Goal: Transaction & Acquisition: Purchase product/service

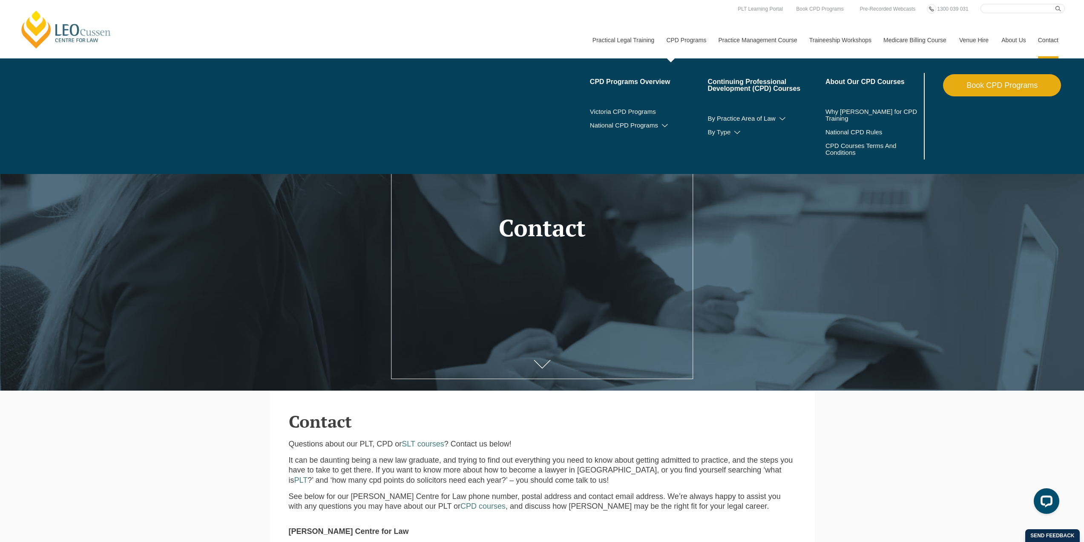
click at [980, 86] on link "Book CPD Programs" at bounding box center [1002, 85] width 118 height 22
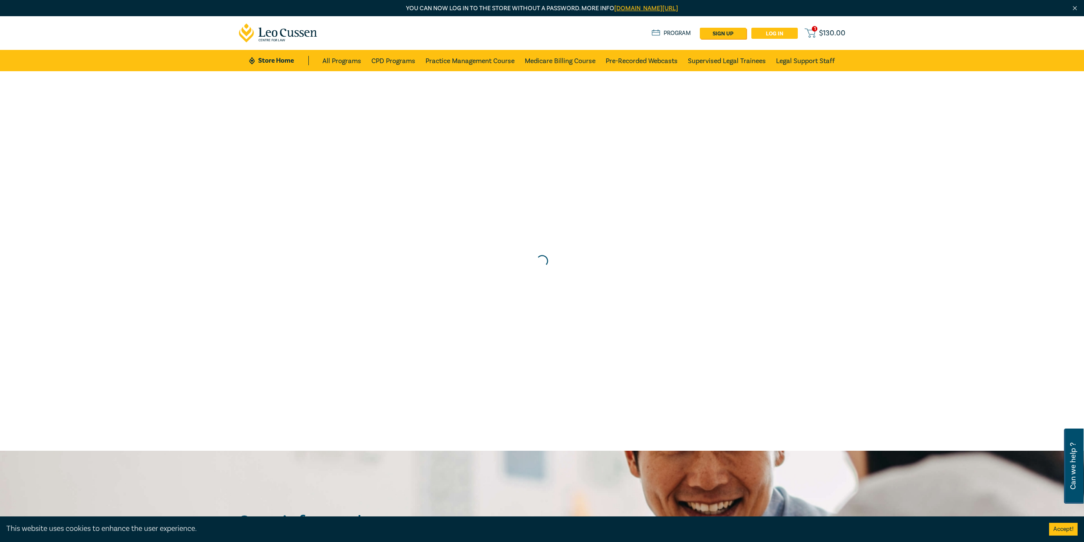
click at [779, 32] on link "Log in" at bounding box center [775, 33] width 46 height 11
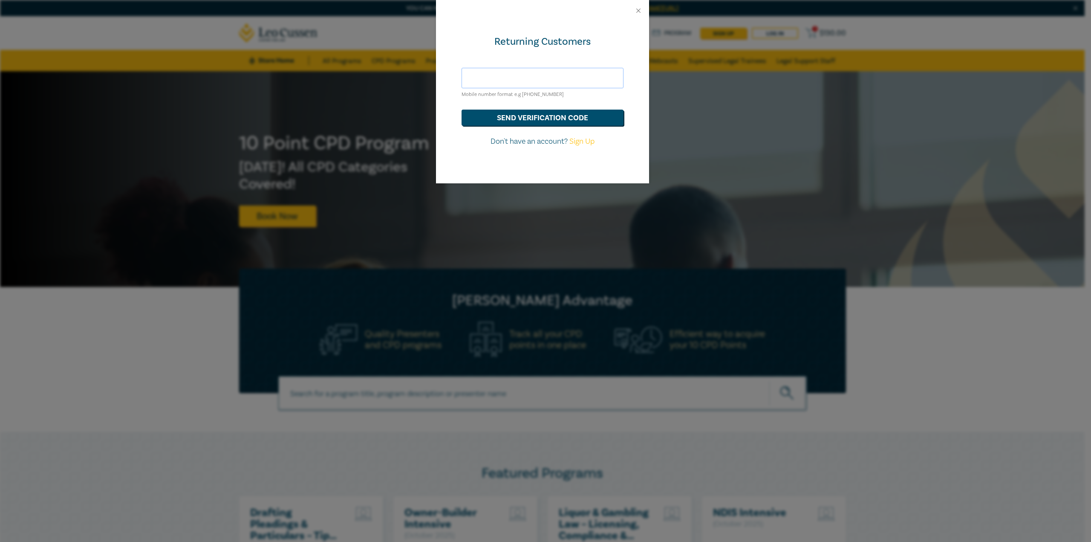
click at [553, 74] on input "text" at bounding box center [542, 78] width 162 height 20
type input "[PHONE_NUMBER]"
click at [461, 110] on button "send verification code" at bounding box center [542, 118] width 162 height 16
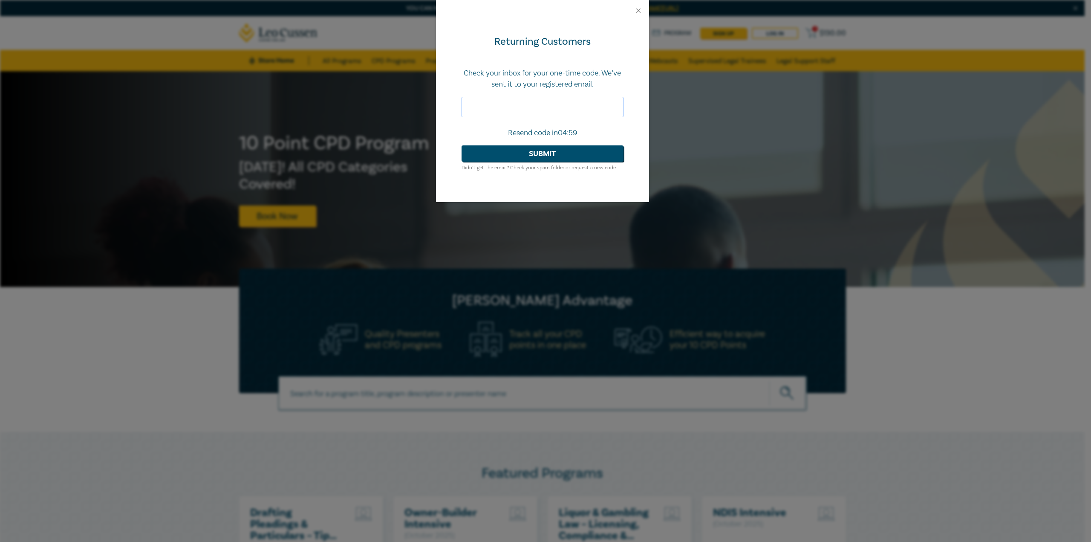
click at [534, 105] on input "text" at bounding box center [542, 107] width 162 height 20
type input "534501"
click at [461, 145] on button "Submit" at bounding box center [542, 153] width 162 height 16
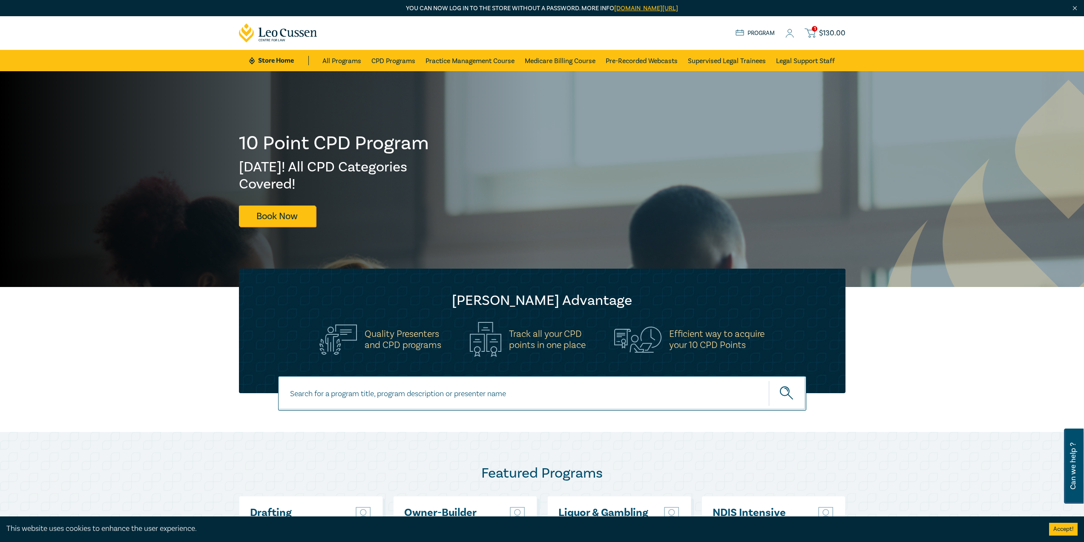
click at [825, 37] on span "$ 130.00" at bounding box center [832, 33] width 26 height 9
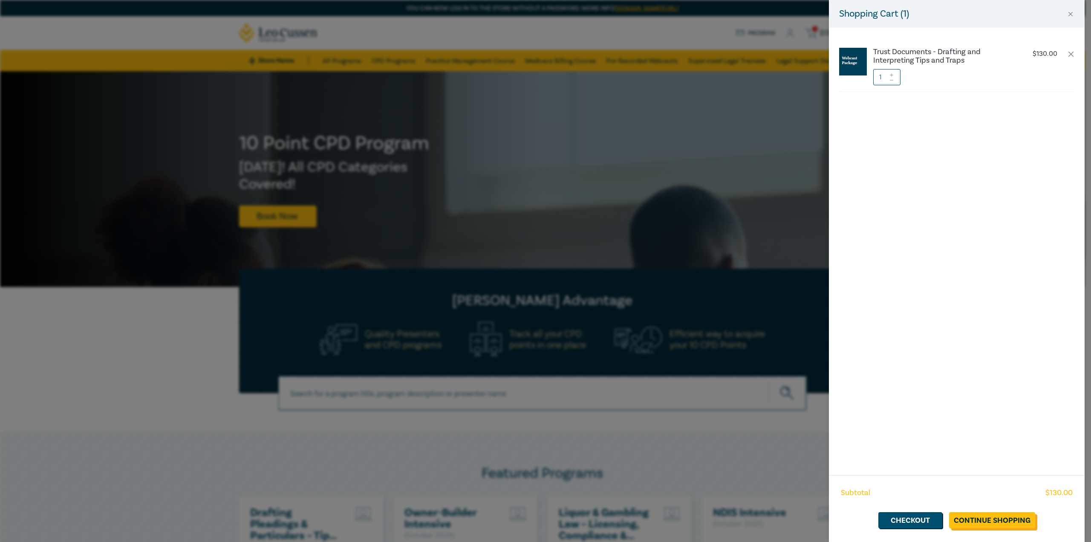
click at [968, 519] on link "Continue Shopping" at bounding box center [992, 520] width 86 height 16
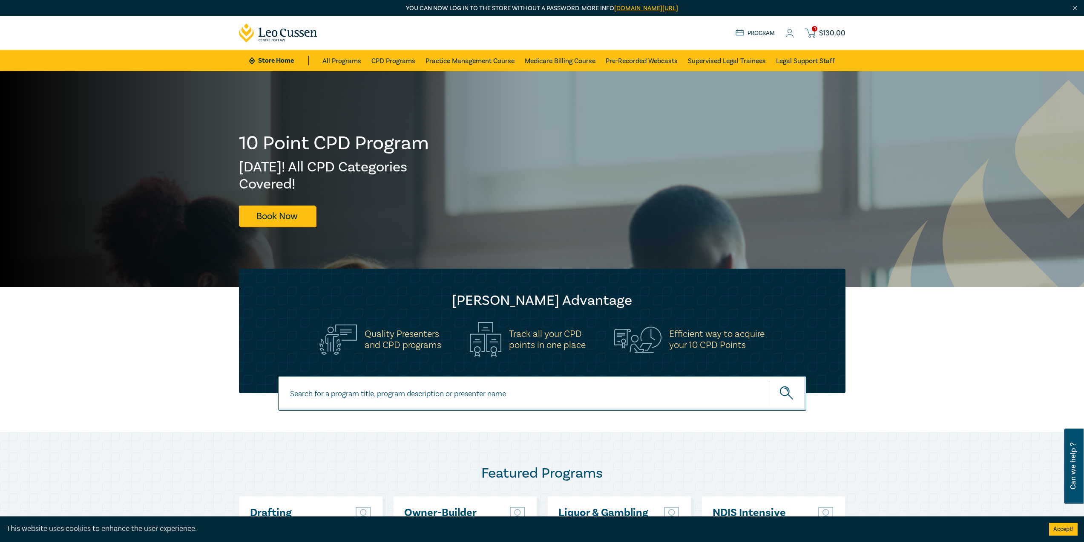
drag, startPoint x: 844, startPoint y: 41, endPoint x: 842, endPoint y: 31, distance: 10.7
click at [844, 37] on div "1 $ 130.00 Store Home About us Program 1 $ 130.00" at bounding box center [542, 33] width 617 height 34
click at [842, 32] on span "$ 130.00" at bounding box center [832, 33] width 26 height 9
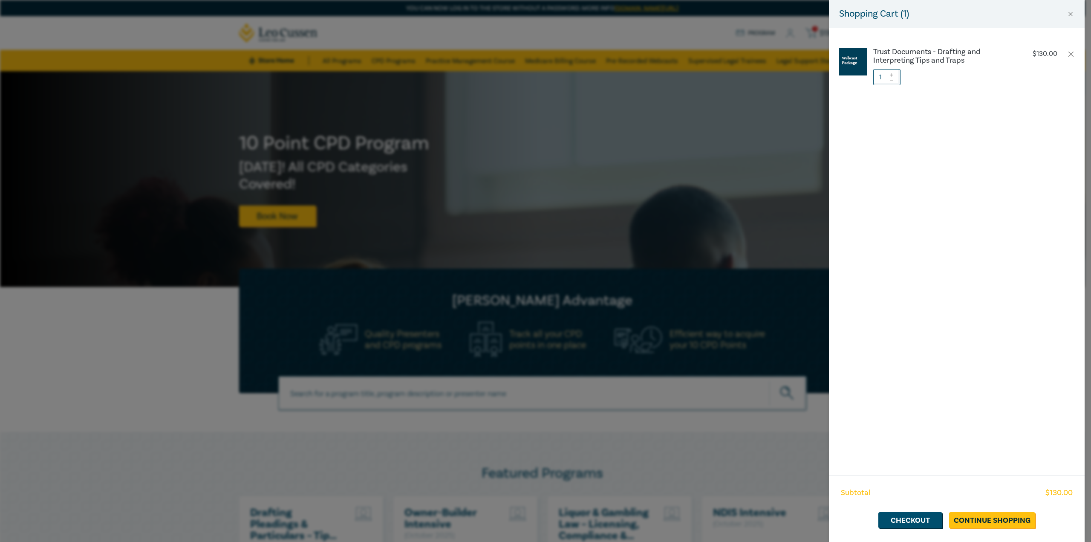
click at [921, 528] on div "Subtotal $ 130.00 Checkout Continue Shopping" at bounding box center [957, 508] width 256 height 67
click at [919, 526] on link "Checkout" at bounding box center [910, 520] width 64 height 16
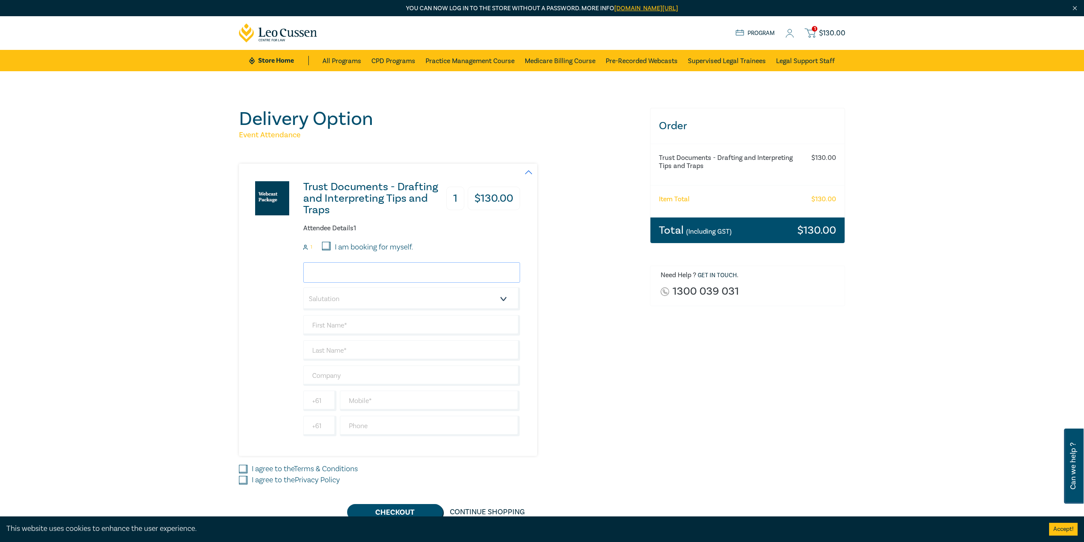
click at [396, 278] on input "email" at bounding box center [411, 272] width 217 height 20
click at [593, 263] on div "Trust Documents - Drafting and Interpreting Tips and Traps 1 $ 130.00 Attendee …" at bounding box center [439, 310] width 401 height 292
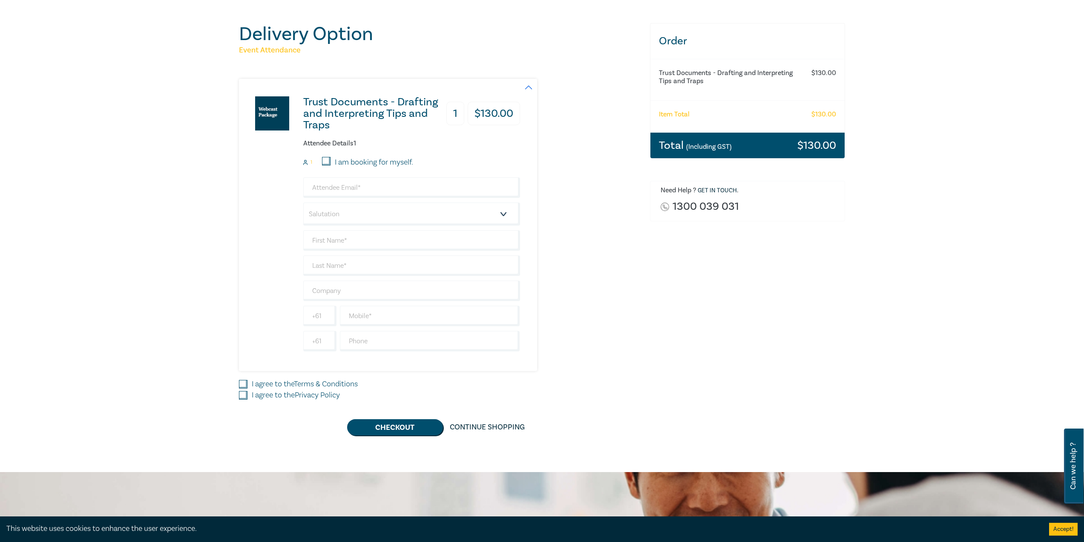
scroll to position [85, 0]
click at [281, 387] on label "I agree to the Terms & Conditions" at bounding box center [305, 383] width 106 height 11
click at [248, 387] on input "I agree to the Terms & Conditions" at bounding box center [243, 383] width 9 height 9
checkbox input "true"
click at [273, 395] on label "I agree to the Privacy Policy" at bounding box center [296, 394] width 88 height 11
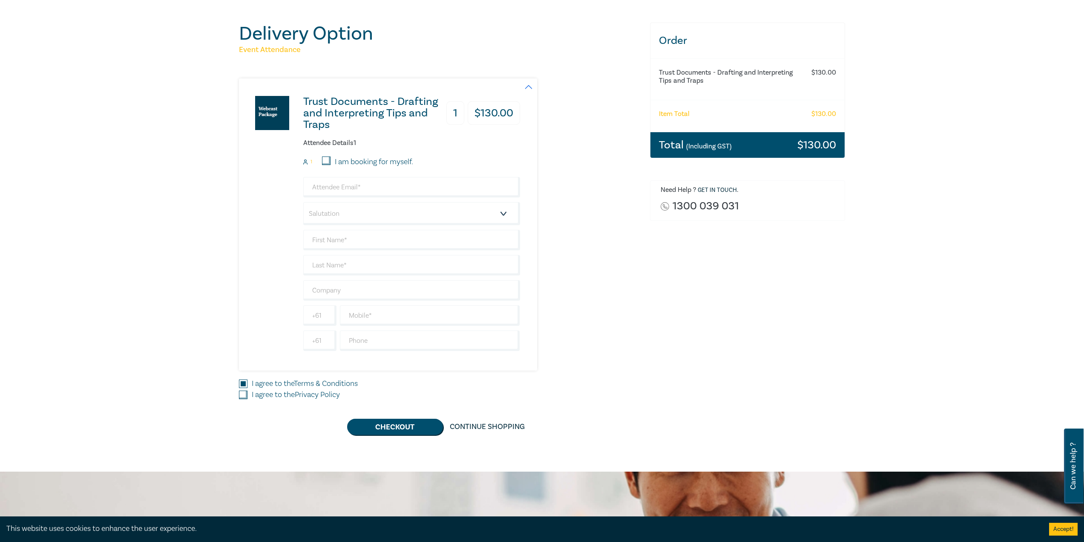
click at [248, 395] on input "I agree to the Privacy Policy" at bounding box center [243, 394] width 9 height 9
checkbox input "true"
click at [343, 160] on label "I am booking for myself." at bounding box center [374, 161] width 78 height 11
click at [331, 160] on input "I am booking for myself." at bounding box center [326, 160] width 9 height 9
checkbox input "true"
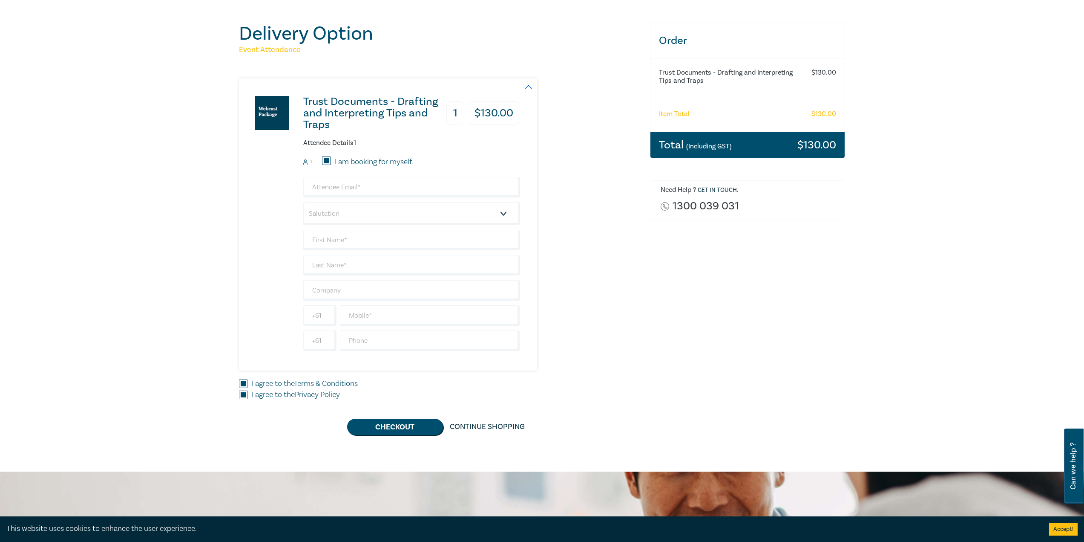
type input "aurachel@hotmail.com"
type input "Sin Ting Rachel"
type input "Au"
type input "478018337"
click at [349, 214] on select "Salutation Mr. Mrs. Ms. Miss Dr. Prof. Other" at bounding box center [411, 213] width 217 height 23
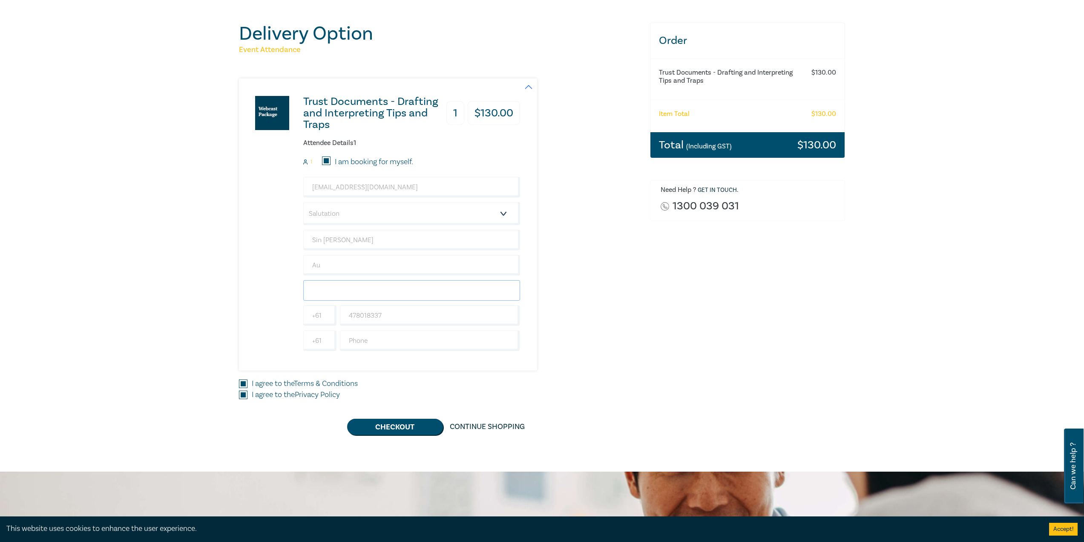
click at [426, 292] on input "text" at bounding box center [411, 290] width 217 height 20
type input "First Legal"
click at [386, 287] on input "First Legal" at bounding box center [411, 290] width 217 height 20
type input "L"
type input "First Legal"
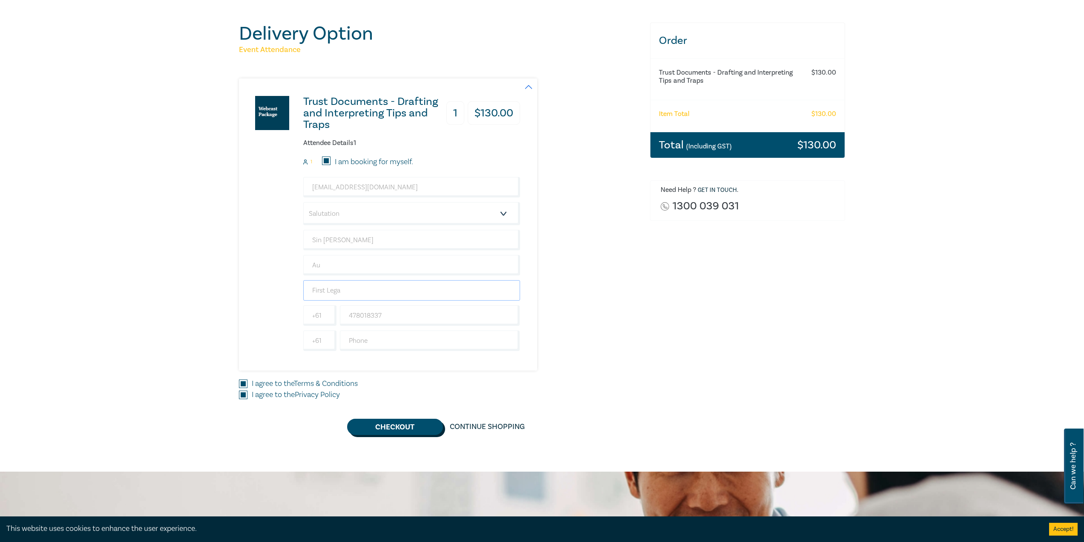
type input "First Legal"
type input "F"
click at [400, 294] on input "First Mortgage Services" at bounding box center [411, 290] width 217 height 20
click at [438, 294] on input "First Mortgage Services" at bounding box center [411, 290] width 217 height 20
paste input "FIRST MORTGAGE SERVICES AUSTRALIA PTY LIMITED"
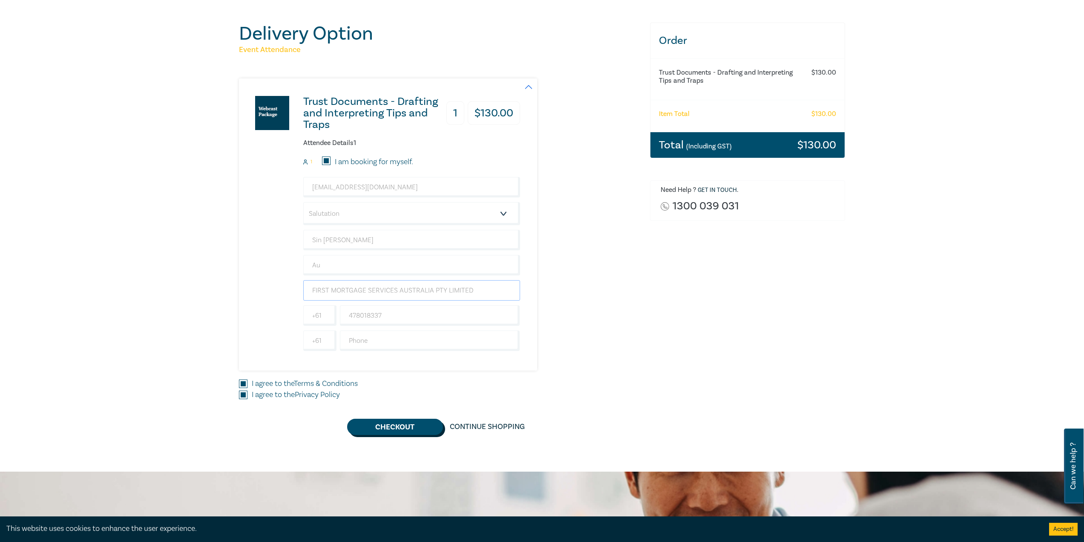
type input "FIRST MORTGAGE SERVICES AUSTRALIA PTY LIMITED"
click at [398, 426] on button "Checkout" at bounding box center [395, 426] width 96 height 16
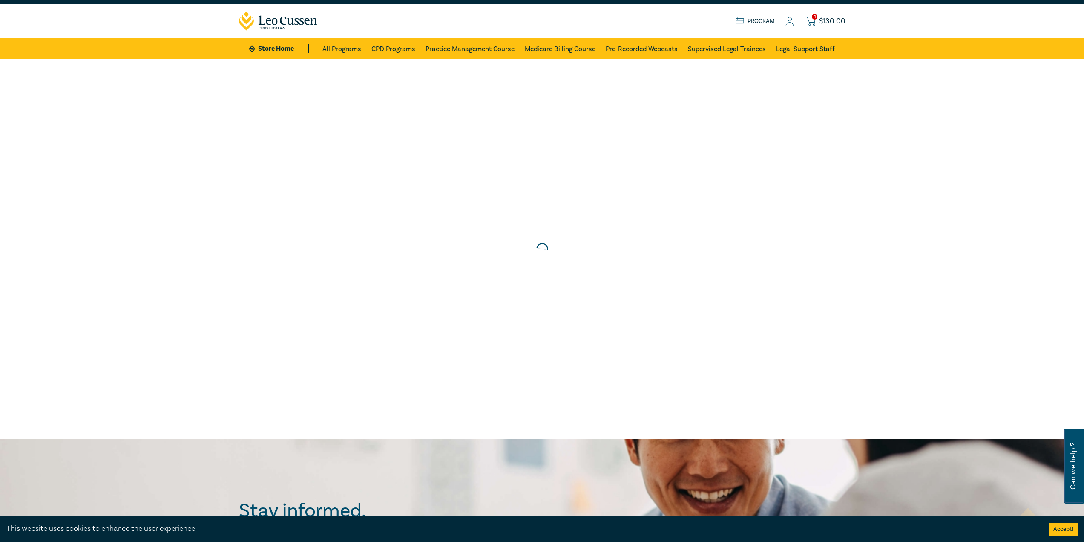
scroll to position [0, 0]
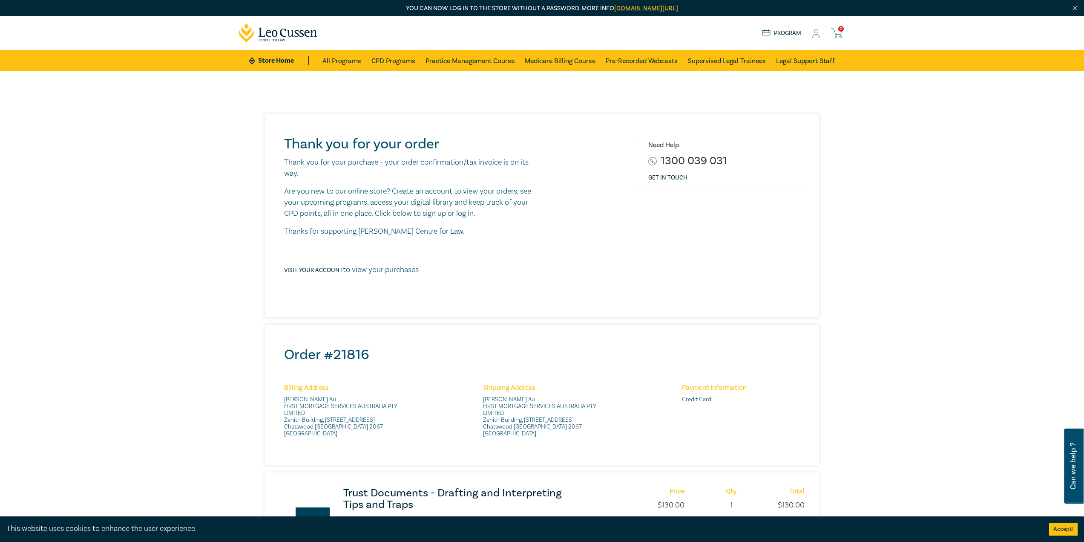
click at [579, 180] on div "Thank you for your order Thank you for your purchase - your order confirmation/…" at bounding box center [544, 215] width 530 height 160
click at [797, 251] on div "Need Help 1300 039 031 Get in touch" at bounding box center [721, 215] width 177 height 160
click at [586, 250] on div "Thank you for your order Thank you for your purchase - your order confirmation/…" at bounding box center [544, 215] width 530 height 160
click at [837, 33] on icon at bounding box center [836, 33] width 11 height 11
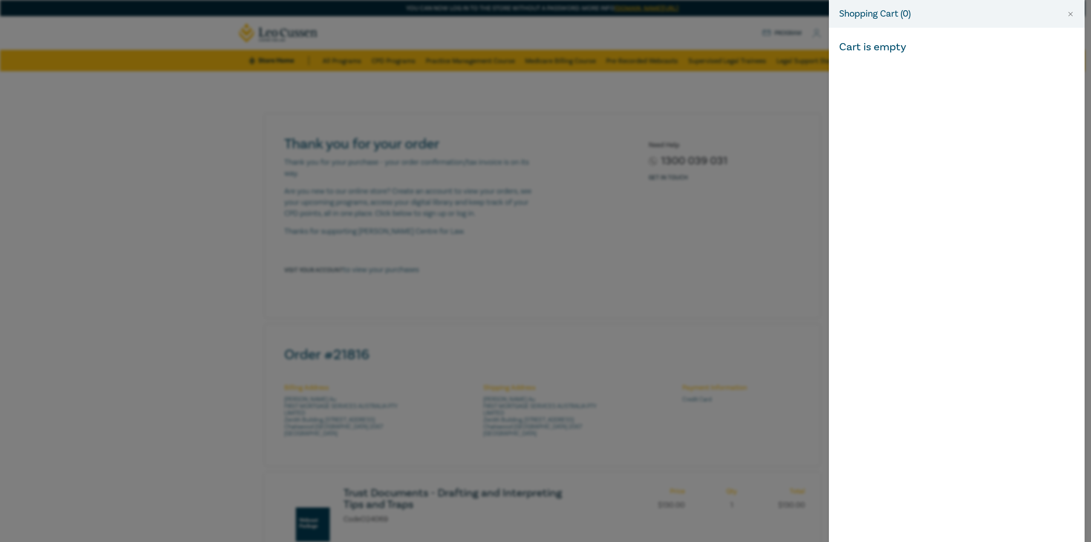
click at [813, 37] on div "Shopping Cart ( 0 ) Cart is empty" at bounding box center [545, 271] width 1091 height 542
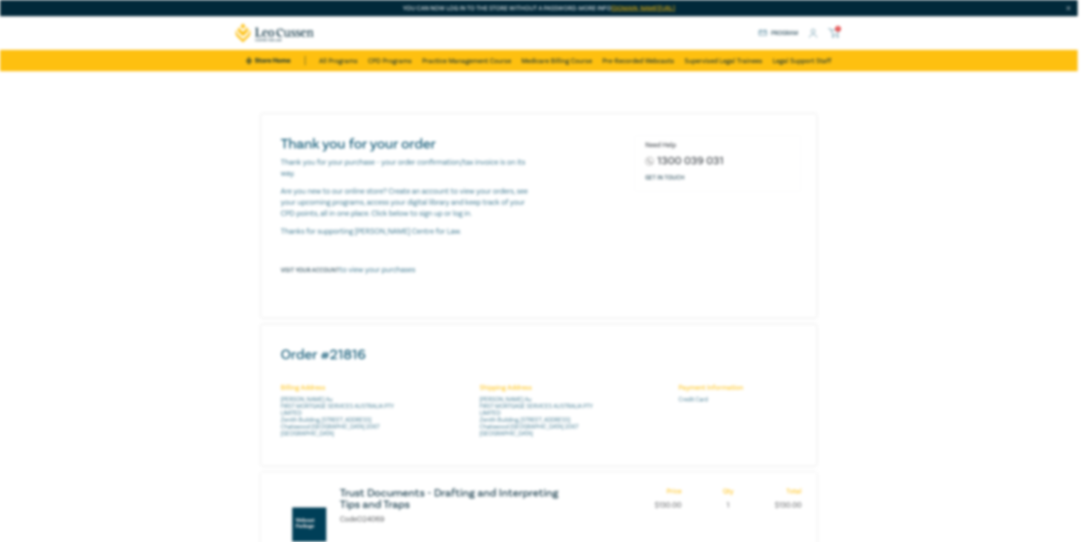
click at [815, 32] on icon at bounding box center [813, 33] width 9 height 9
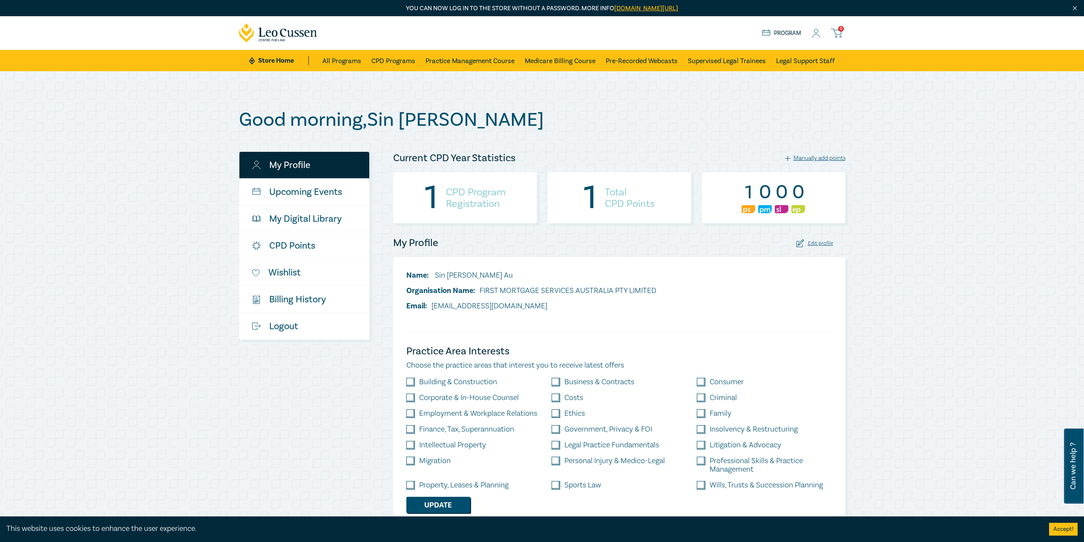
click at [479, 205] on h4 "CPD Program Registration" at bounding box center [476, 197] width 60 height 23
click at [423, 191] on div "1 CPD Program Registration" at bounding box center [465, 198] width 144 height 52
click at [307, 221] on link "My Digital Library" at bounding box center [304, 218] width 130 height 26
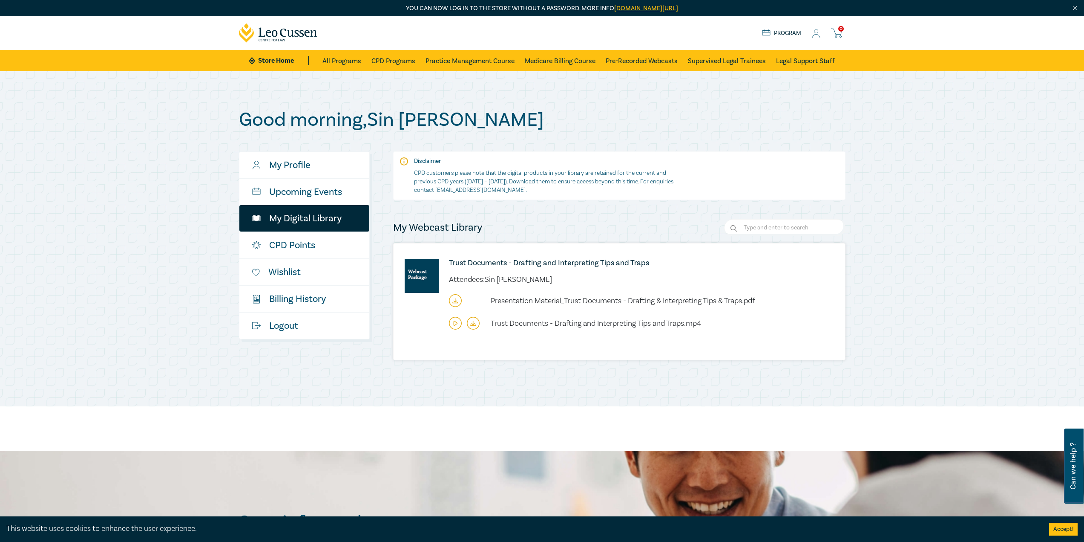
click at [452, 303] on icon at bounding box center [455, 300] width 13 height 13
click at [475, 326] on icon at bounding box center [473, 325] width 5 height 1
click at [477, 323] on icon at bounding box center [473, 323] width 13 height 13
click at [813, 32] on icon at bounding box center [816, 33] width 9 height 9
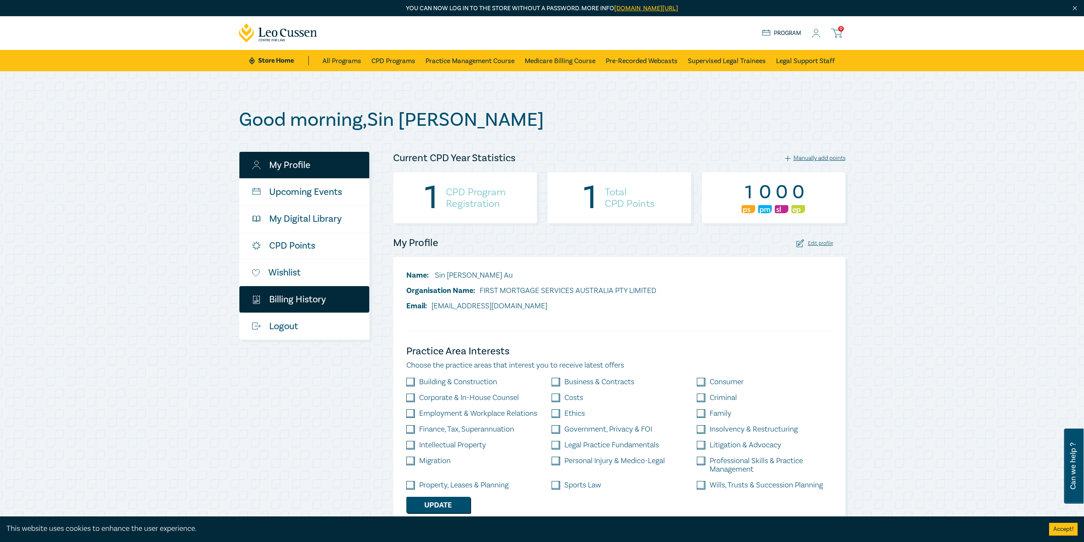
click at [308, 302] on link "$ Billing History" at bounding box center [304, 299] width 130 height 26
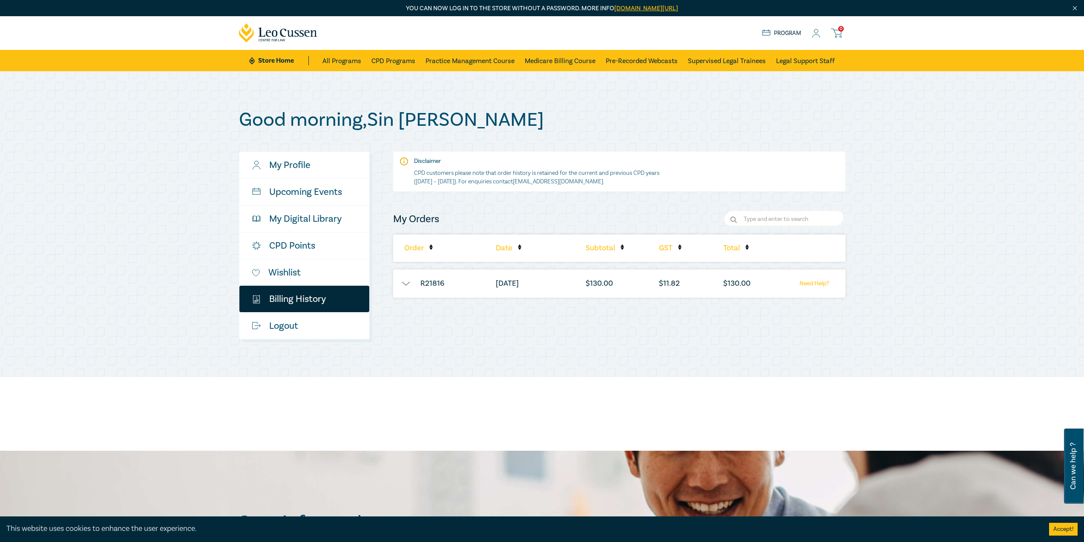
click at [403, 288] on button "button" at bounding box center [406, 283] width 26 height 9
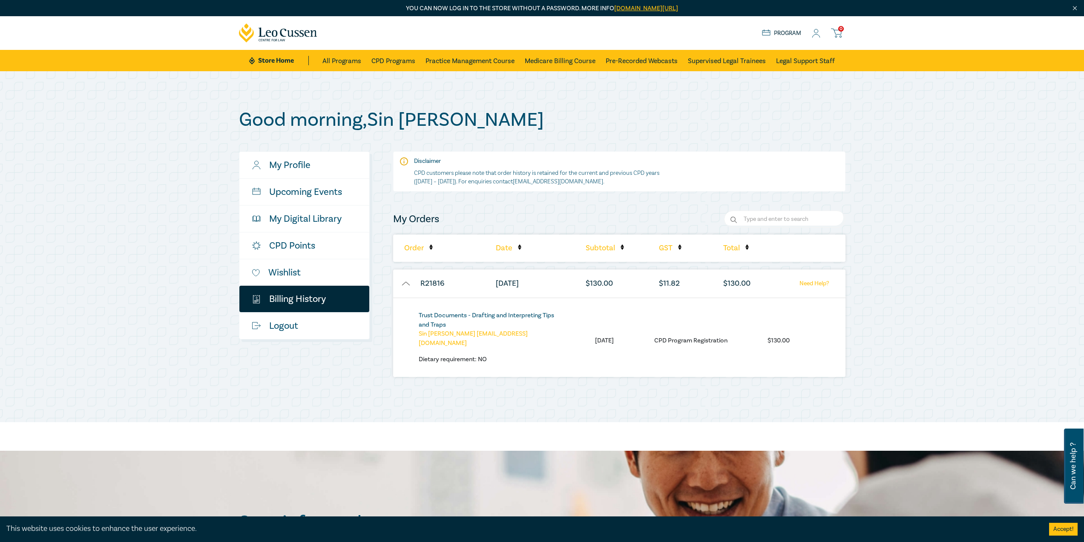
click at [449, 316] on link "Trust Documents - Drafting and Interpreting Tips and Traps" at bounding box center [486, 319] width 135 height 17
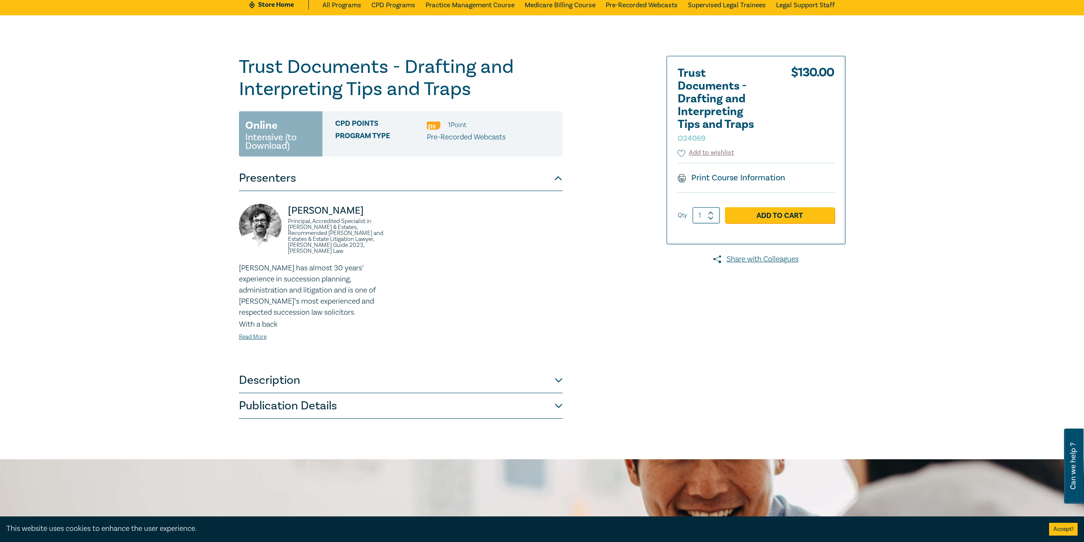
scroll to position [43, 0]
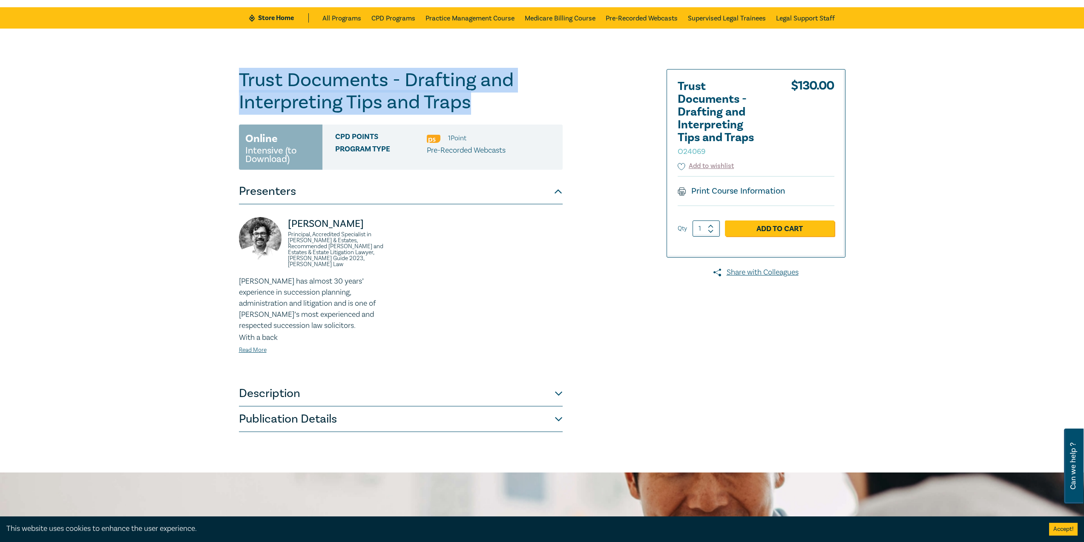
drag, startPoint x: 245, startPoint y: 75, endPoint x: 495, endPoint y: 102, distance: 251.2
click at [495, 102] on h1 "Trust Documents - Drafting and Interpreting Tips and Traps O24069" at bounding box center [401, 91] width 324 height 44
copy h1 "Trust Documents - Drafting and Interpreting Tips and Traps"
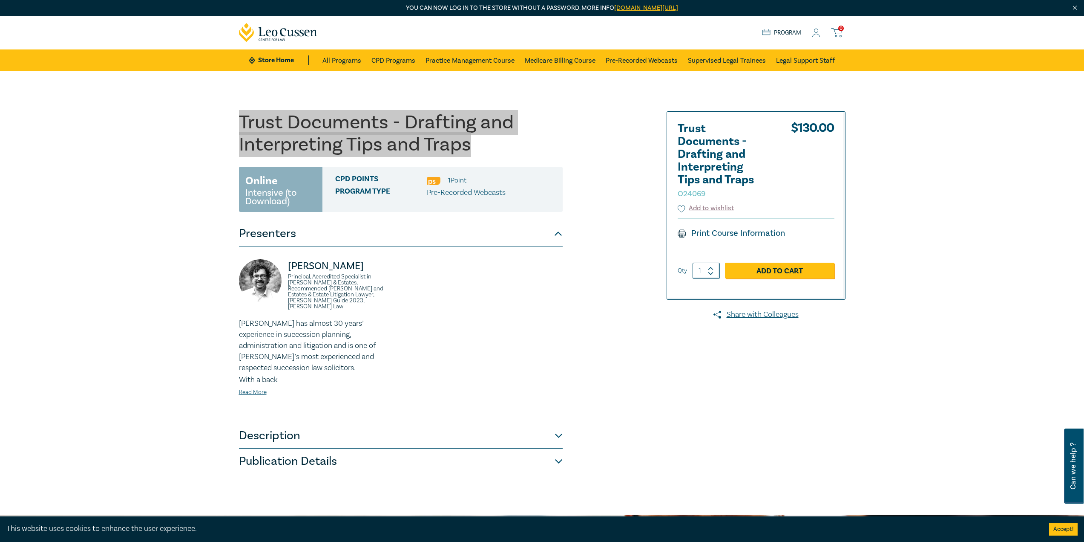
scroll to position [0, 0]
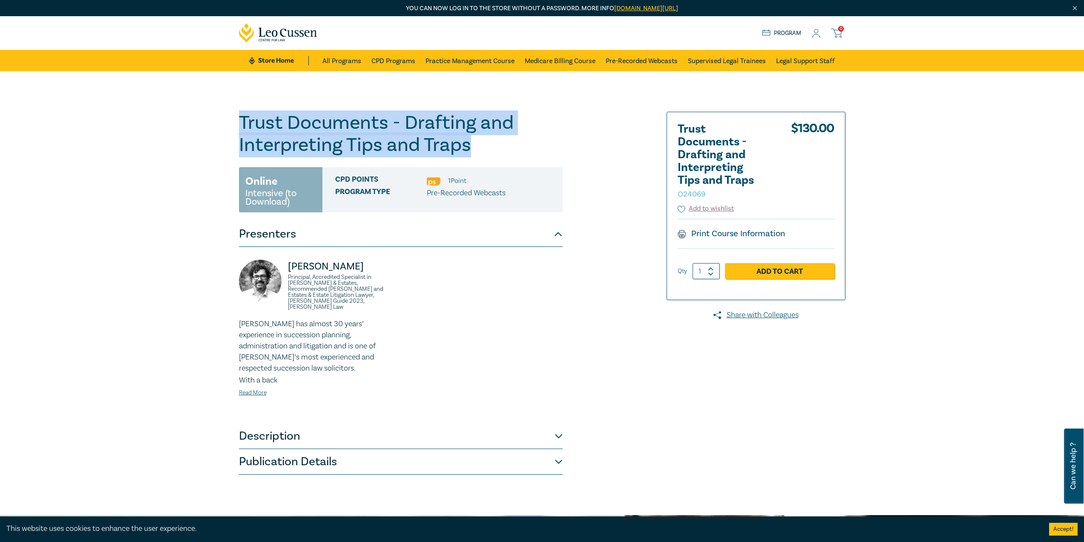
click at [292, 437] on button "Description" at bounding box center [401, 436] width 324 height 26
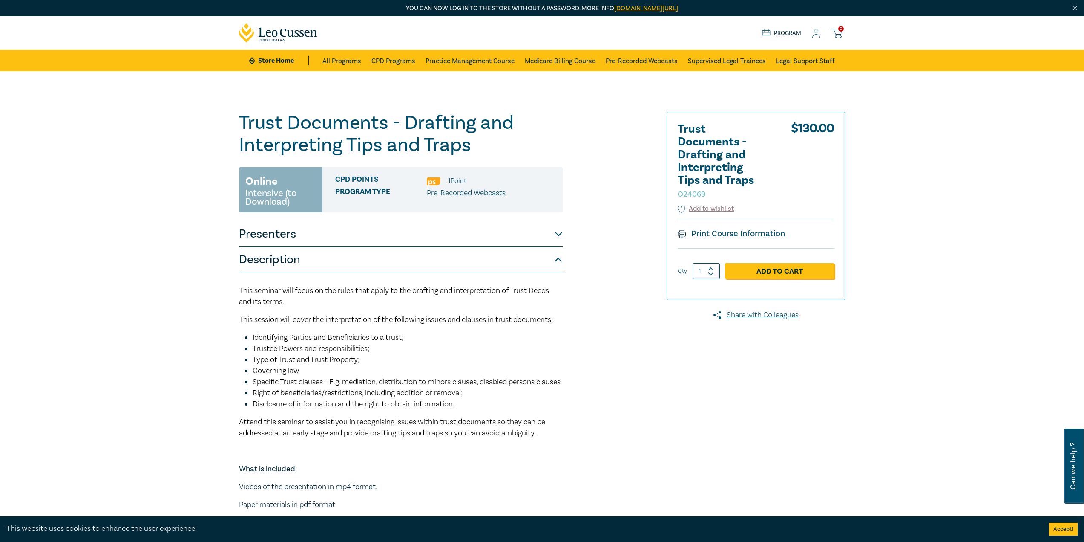
click at [182, 308] on div "Trust Documents - Drafting and Interpreting Tips and Traps O24069 Online Intens…" at bounding box center [542, 342] width 1084 height 543
click at [305, 231] on button "Presenters" at bounding box center [401, 234] width 324 height 26
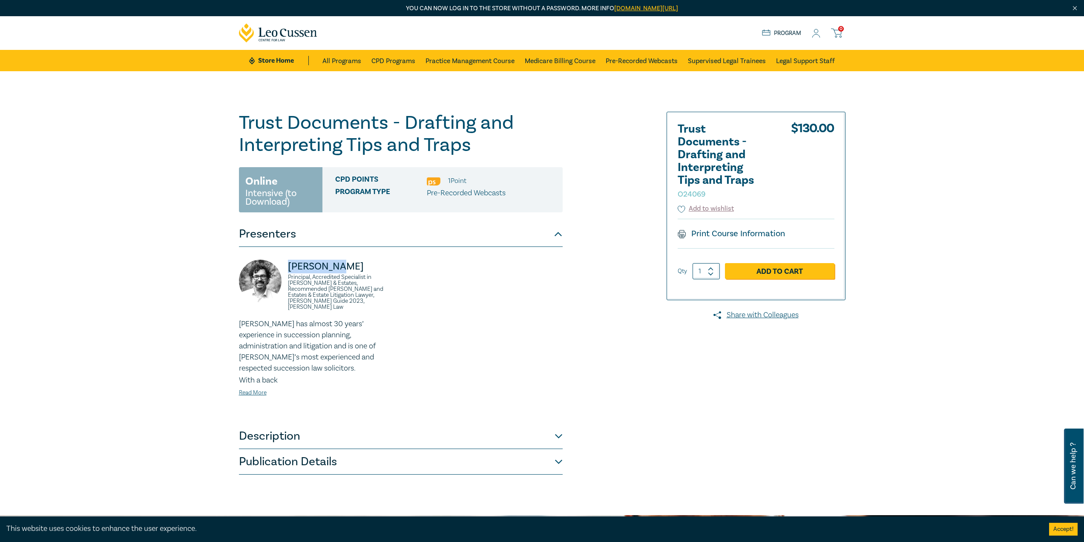
drag, startPoint x: 348, startPoint y: 267, endPoint x: 288, endPoint y: 271, distance: 60.2
click at [288, 271] on p "[PERSON_NAME]" at bounding box center [342, 266] width 108 height 14
copy p "[PERSON_NAME]"
click at [299, 454] on button "Publication Details" at bounding box center [401, 462] width 324 height 26
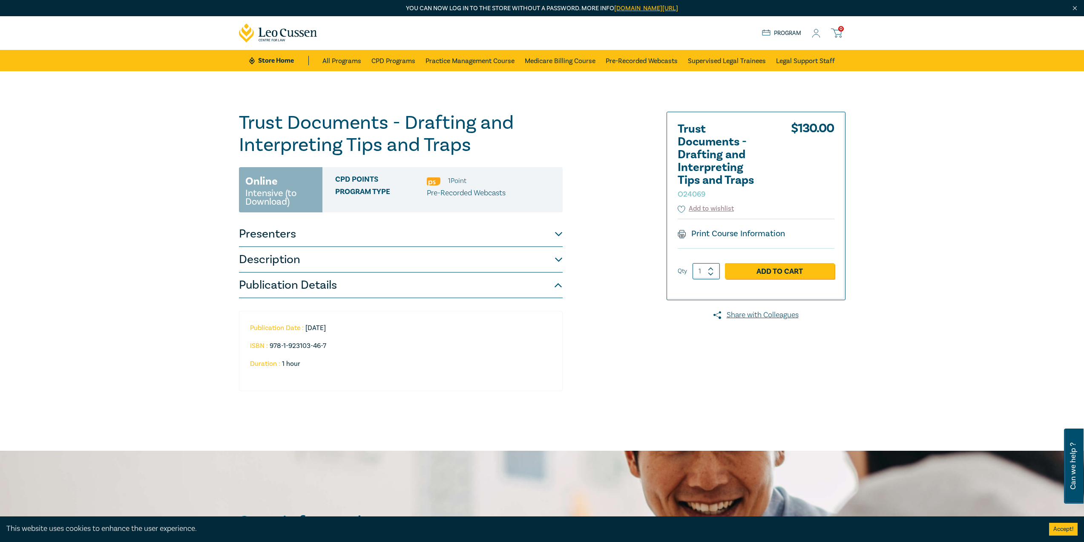
click at [294, 256] on button "Description" at bounding box center [401, 260] width 324 height 26
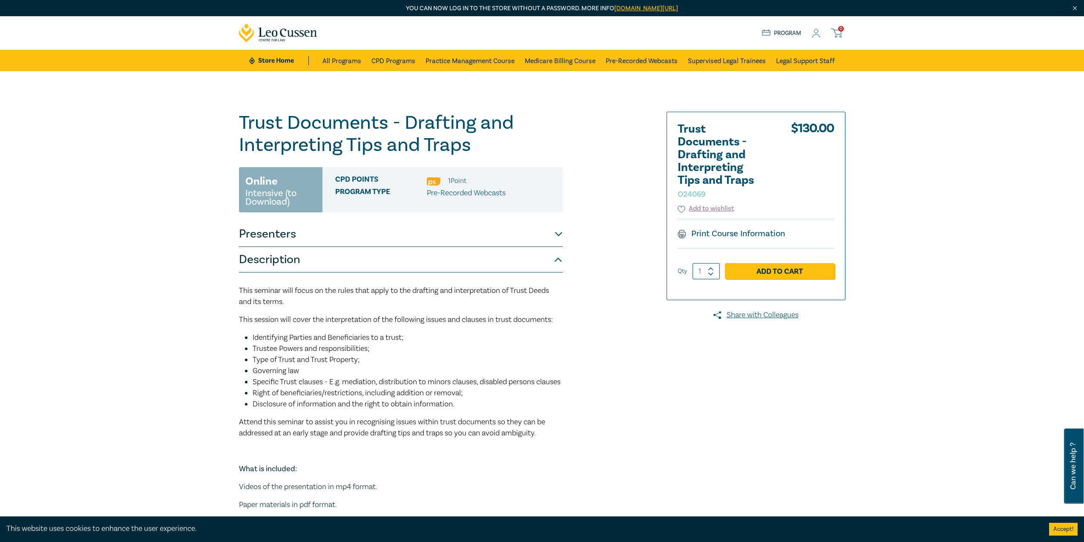
click at [297, 239] on button "Presenters" at bounding box center [401, 234] width 324 height 26
